Goal: Navigation & Orientation: Find specific page/section

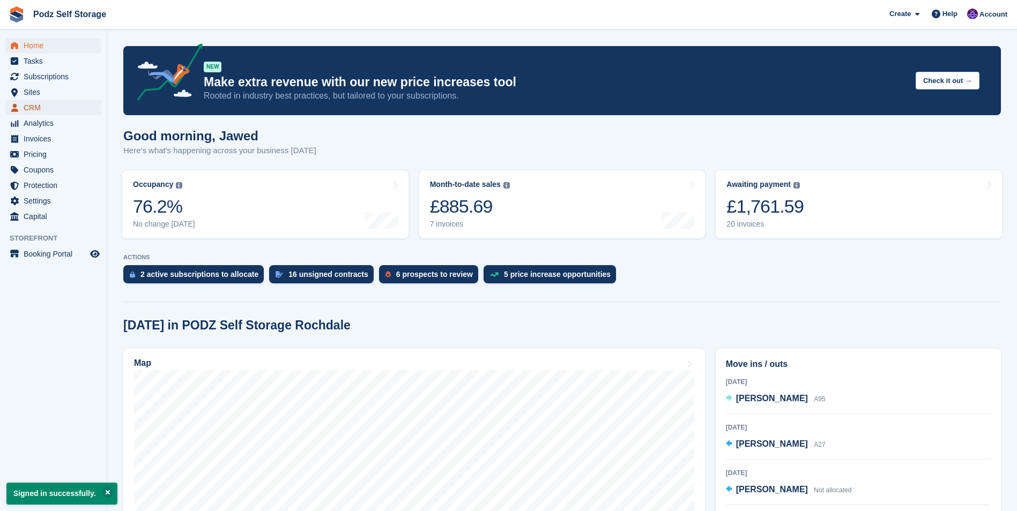
click at [60, 111] on span "CRM" at bounding box center [56, 107] width 64 height 15
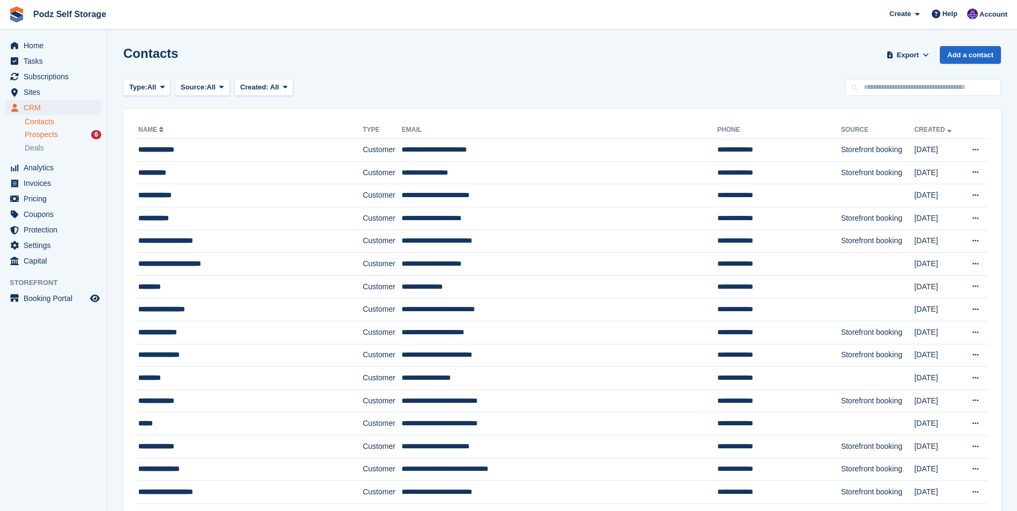
scroll to position [54, 0]
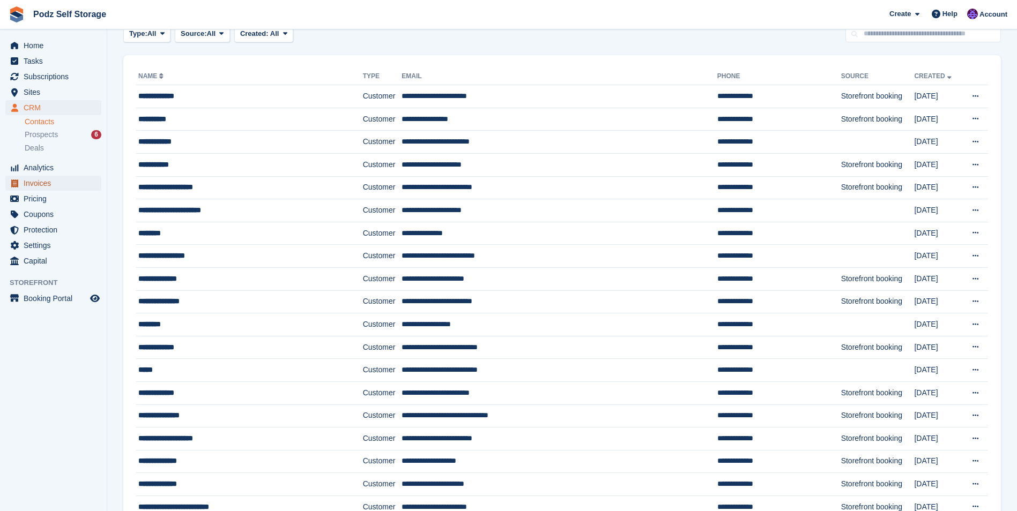
click at [43, 177] on span "Invoices" at bounding box center [56, 183] width 64 height 15
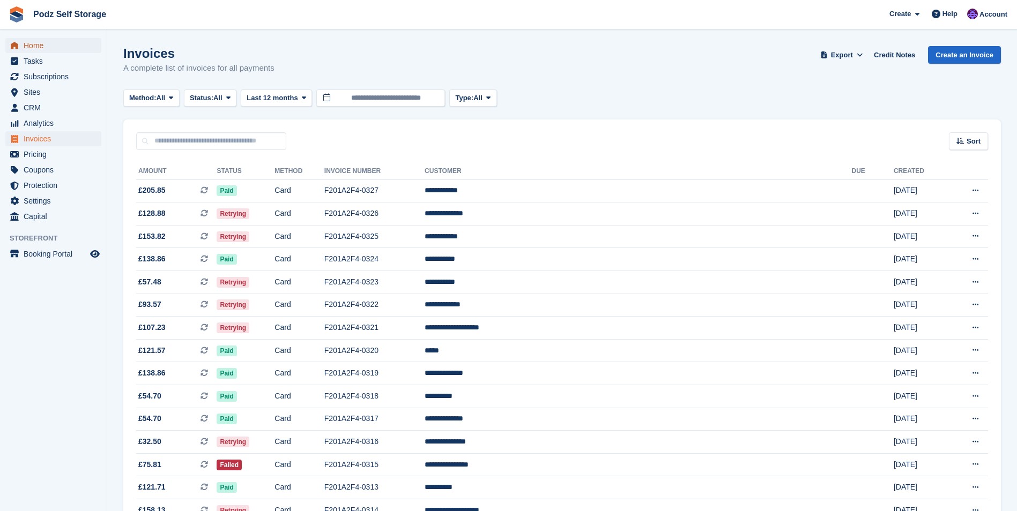
click at [64, 50] on span "Home" at bounding box center [56, 45] width 64 height 15
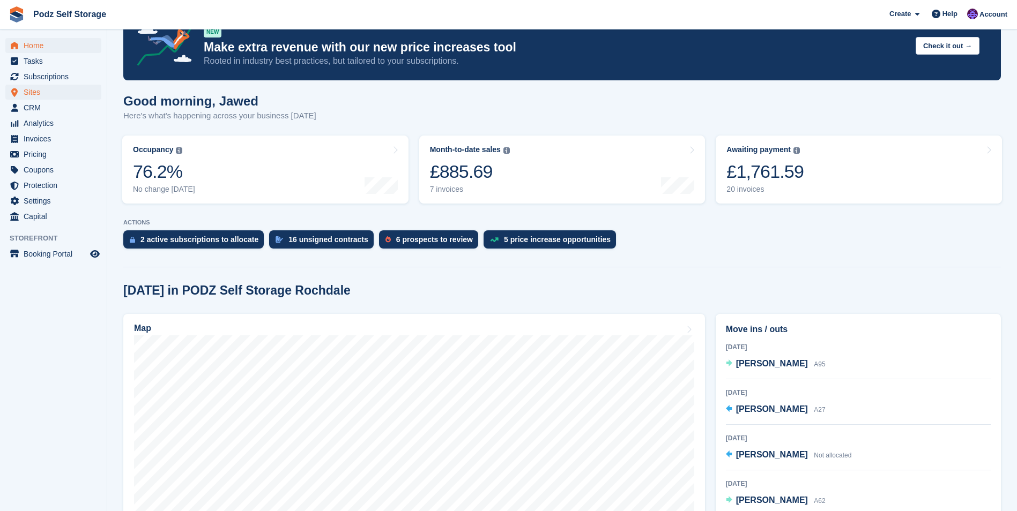
scroll to position [54, 0]
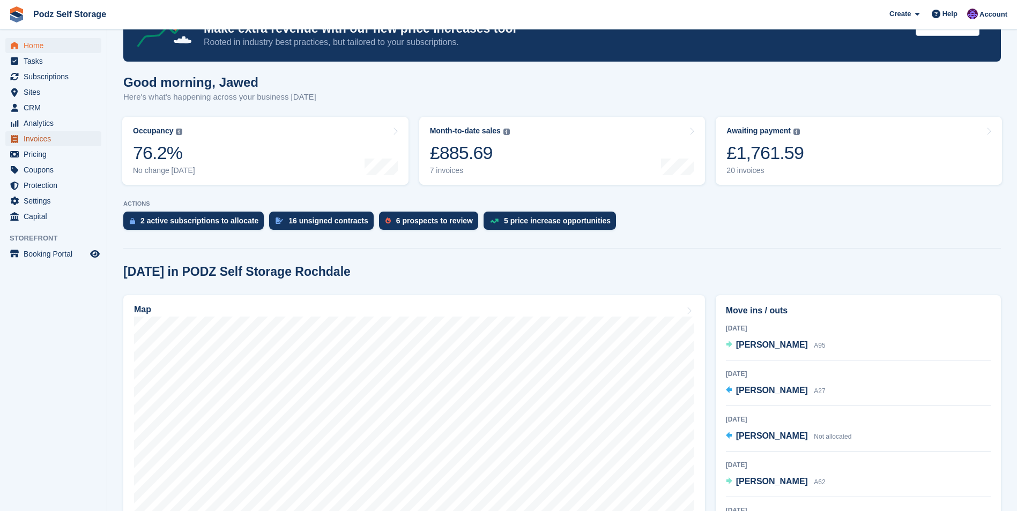
click at [69, 145] on span "Invoices" at bounding box center [56, 138] width 64 height 15
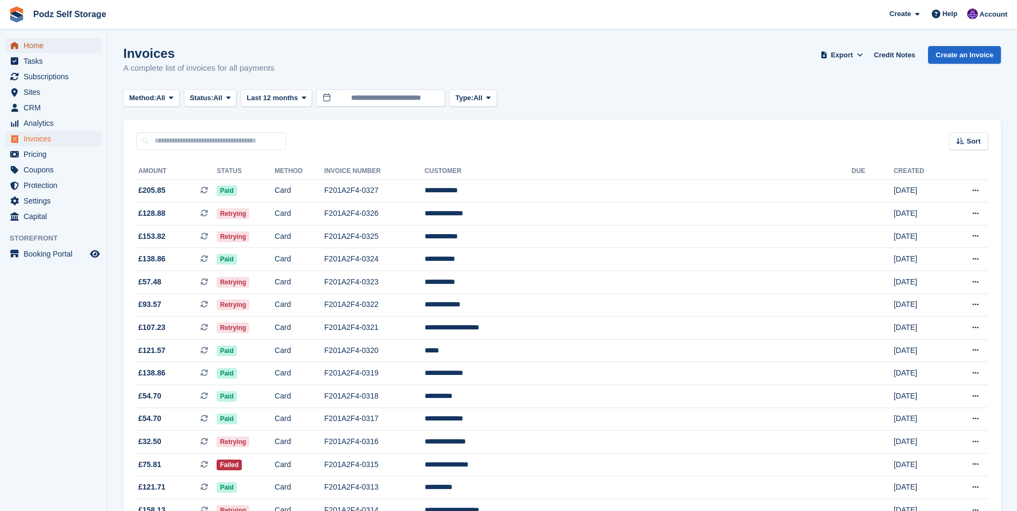
click at [70, 48] on span "Home" at bounding box center [56, 45] width 64 height 15
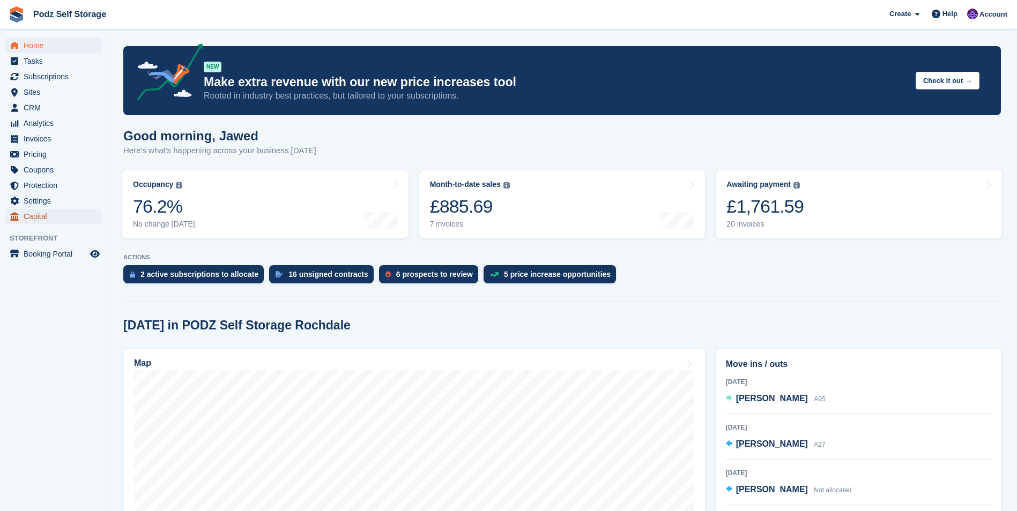
click at [98, 218] on link "Capital" at bounding box center [53, 216] width 96 height 15
click at [107, 208] on div "Home Tasks Subscriptions Subscriptions Subscriptions Contracts Price increases …" at bounding box center [53, 284] width 107 height 511
click at [101, 51] on link "Home" at bounding box center [53, 45] width 96 height 15
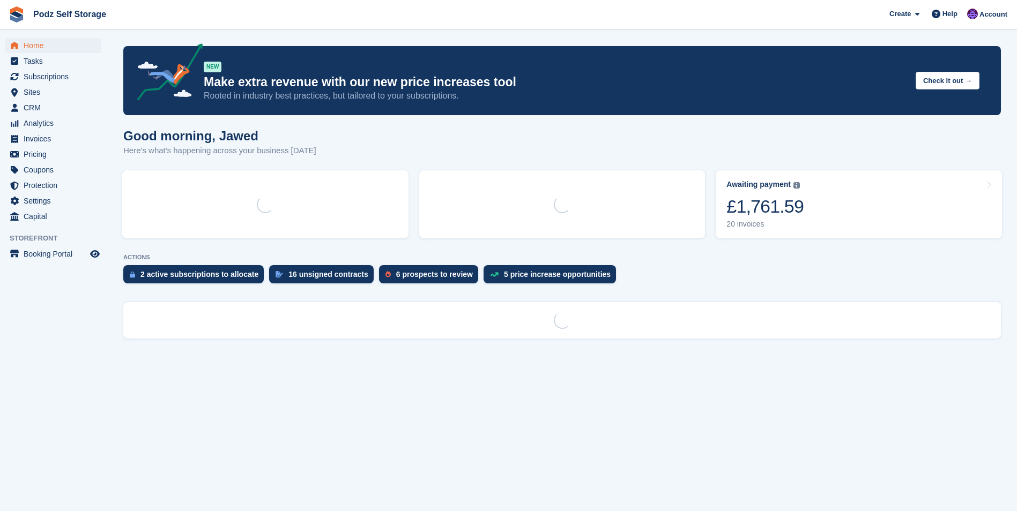
click at [113, 51] on section "NEW Make extra revenue with our new price increases tool Rooted in industry bes…" at bounding box center [562, 255] width 910 height 511
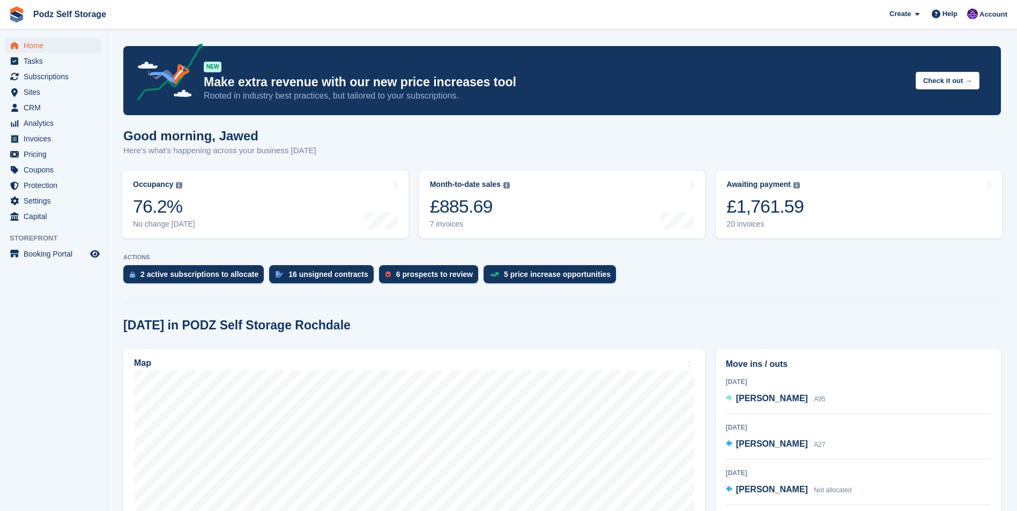
drag, startPoint x: 324, startPoint y: 0, endPoint x: 317, endPoint y: 14, distance: 15.6
click at [323, 3] on span "Podz Self Storage Create Subscription Invoice Contact Deal Discount Page Help C…" at bounding box center [508, 14] width 1017 height 29
click at [50, 36] on div "Home Tasks Subscriptions Subscriptions Subscriptions Contracts Price increases …" at bounding box center [53, 129] width 107 height 191
click at [52, 136] on span "Invoices" at bounding box center [56, 138] width 64 height 15
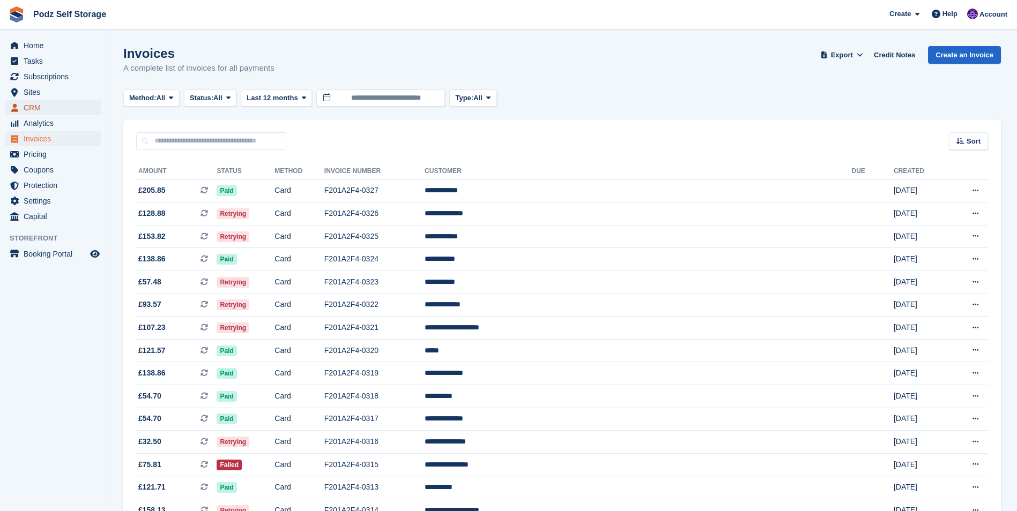
click at [56, 109] on span "CRM" at bounding box center [56, 107] width 64 height 15
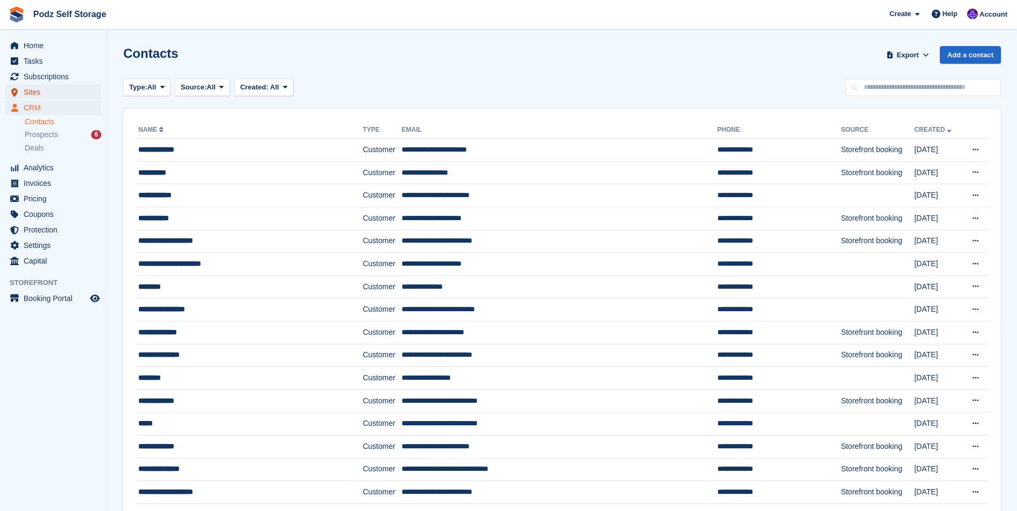
click at [58, 99] on span "Sites" at bounding box center [56, 92] width 64 height 15
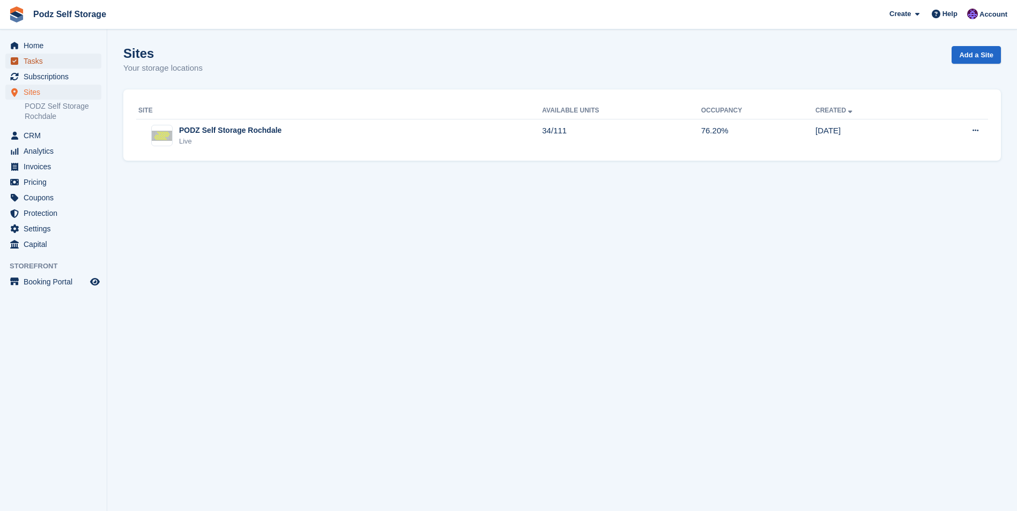
click at [50, 68] on span "Tasks" at bounding box center [56, 61] width 64 height 15
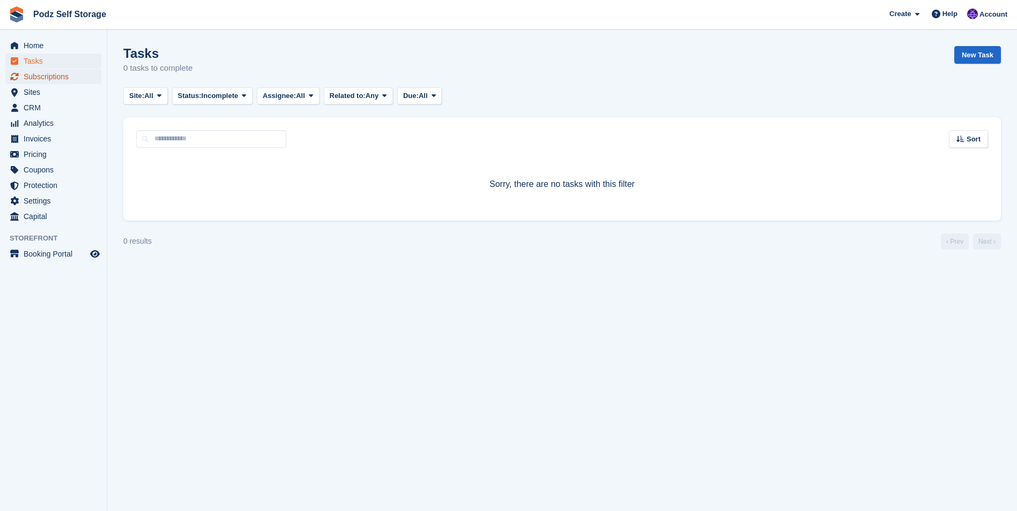
click at [54, 73] on span "Subscriptions" at bounding box center [56, 76] width 64 height 15
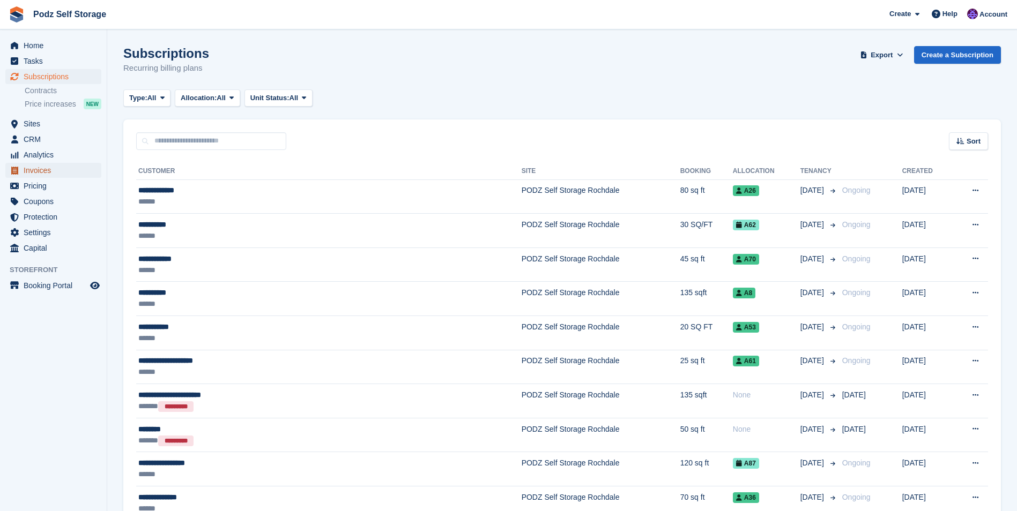
click at [51, 175] on span "Invoices" at bounding box center [56, 170] width 64 height 15
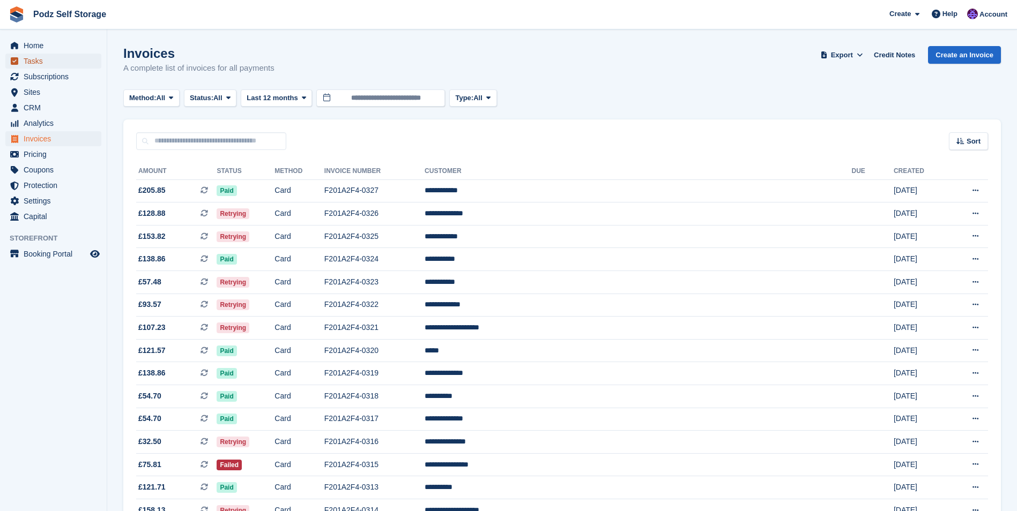
click at [44, 55] on span "Tasks" at bounding box center [56, 61] width 64 height 15
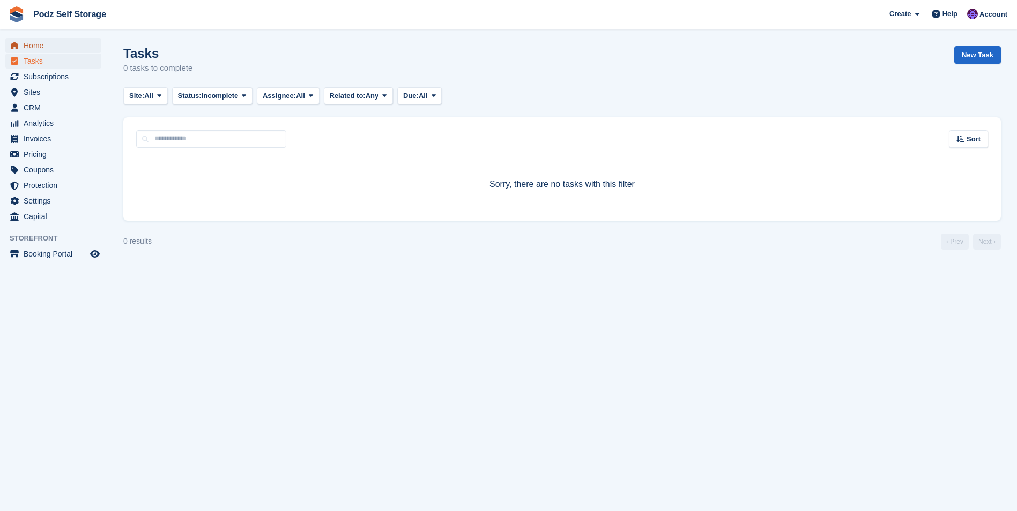
click at [46, 45] on span "Home" at bounding box center [56, 45] width 64 height 15
